Goal: Check status: Check status

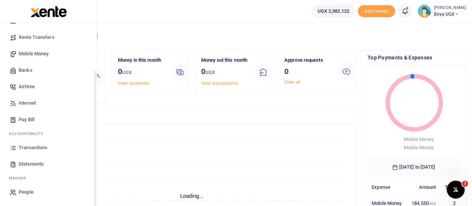
scroll to position [6, 6]
click at [29, 166] on span "Statements" at bounding box center [31, 163] width 25 height 7
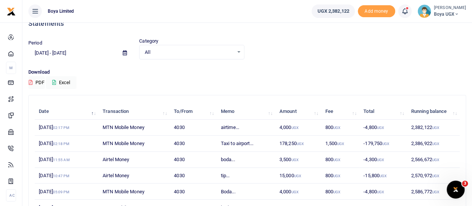
scroll to position [13, 0]
click at [125, 54] on icon at bounding box center [125, 52] width 4 height 5
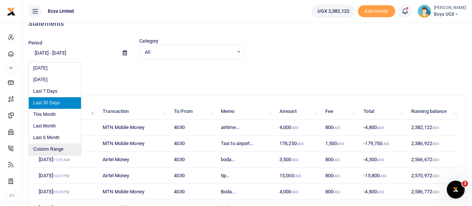
click at [51, 145] on li "Custom Range" at bounding box center [55, 149] width 52 height 12
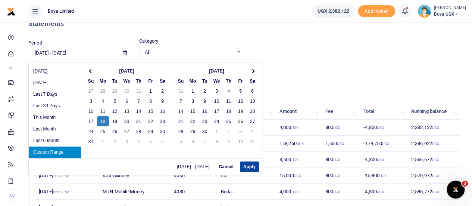
click at [247, 164] on button "Apply" at bounding box center [249, 166] width 19 height 10
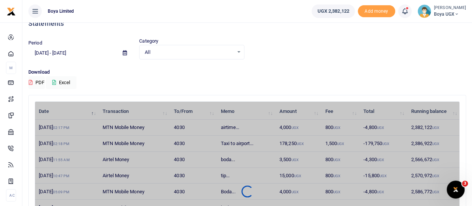
scroll to position [0, 0]
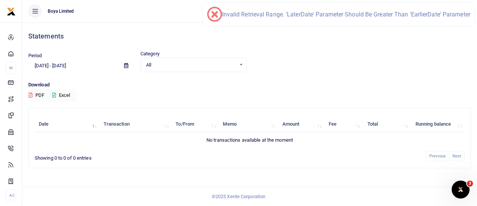
click at [70, 68] on input "[DATE] - [DATE]" at bounding box center [73, 65] width 90 height 13
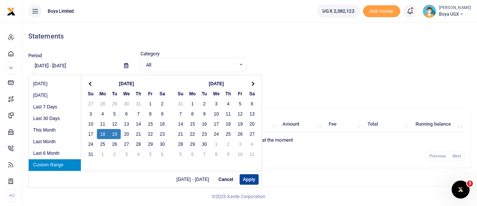
click at [246, 178] on button "Apply" at bounding box center [249, 179] width 19 height 10
type input "[DATE] - [DATE]"
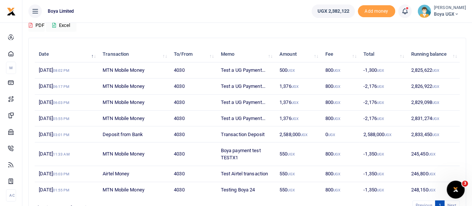
scroll to position [111, 0]
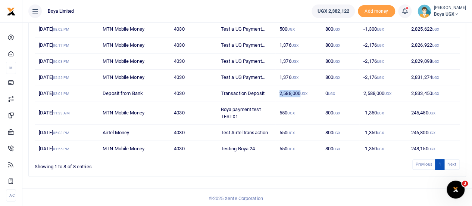
drag, startPoint x: 280, startPoint y: 91, endPoint x: 300, endPoint y: 91, distance: 20.1
click at [300, 91] on td "2,588,000 UGX" at bounding box center [298, 93] width 46 height 16
copy td "2,588,000"
